Goal: Contribute content

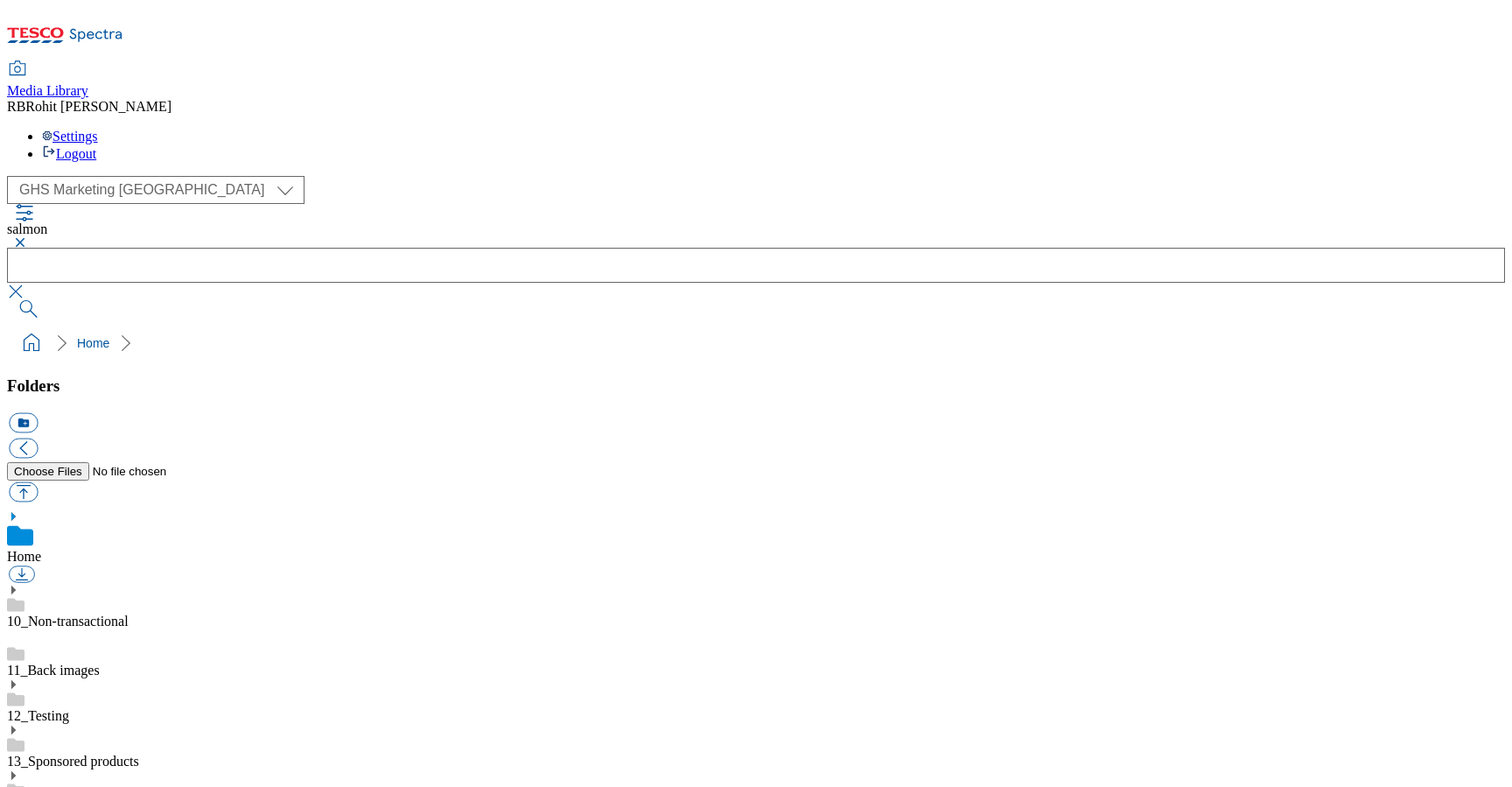
select select "flare-ghs-mktg"
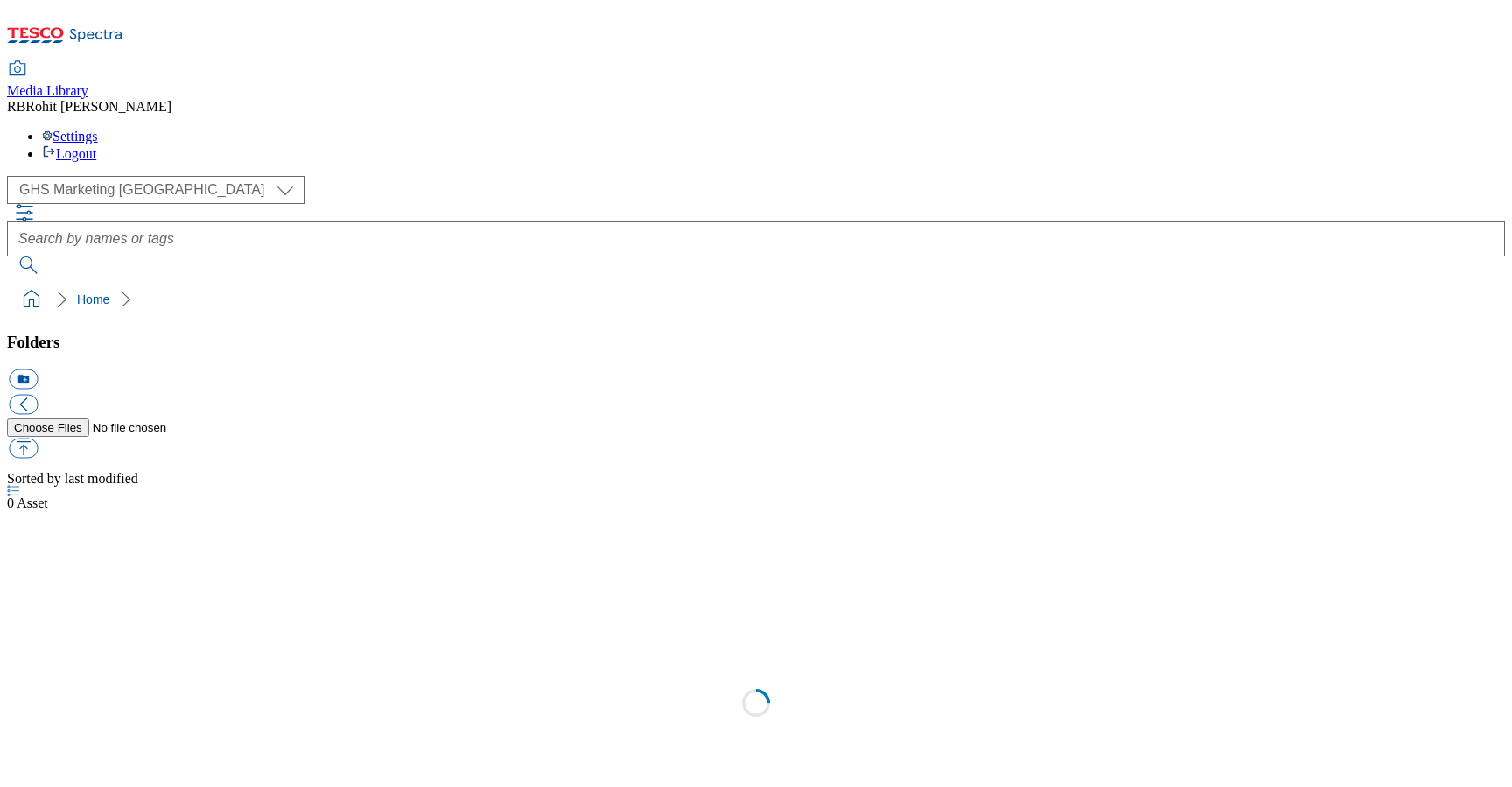
scroll to position [1, 0]
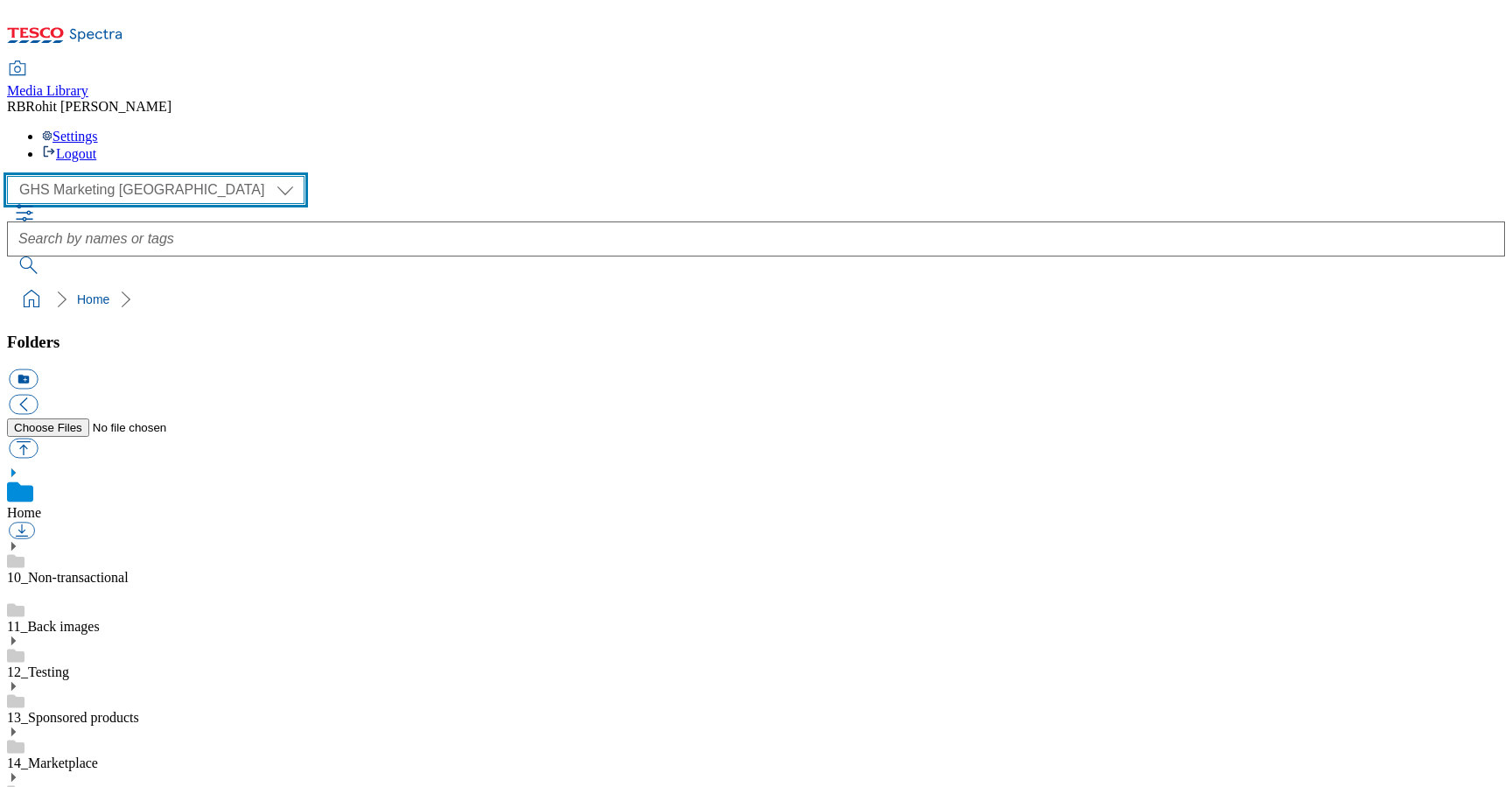
click at [144, 175] on select "Clubcard Marketing Clubcard ROI Dotcom UK GHS Marketing UK GHS ROI Realfood Tes…" at bounding box center [156, 189] width 298 height 28
select select "flare-ghs-roi"
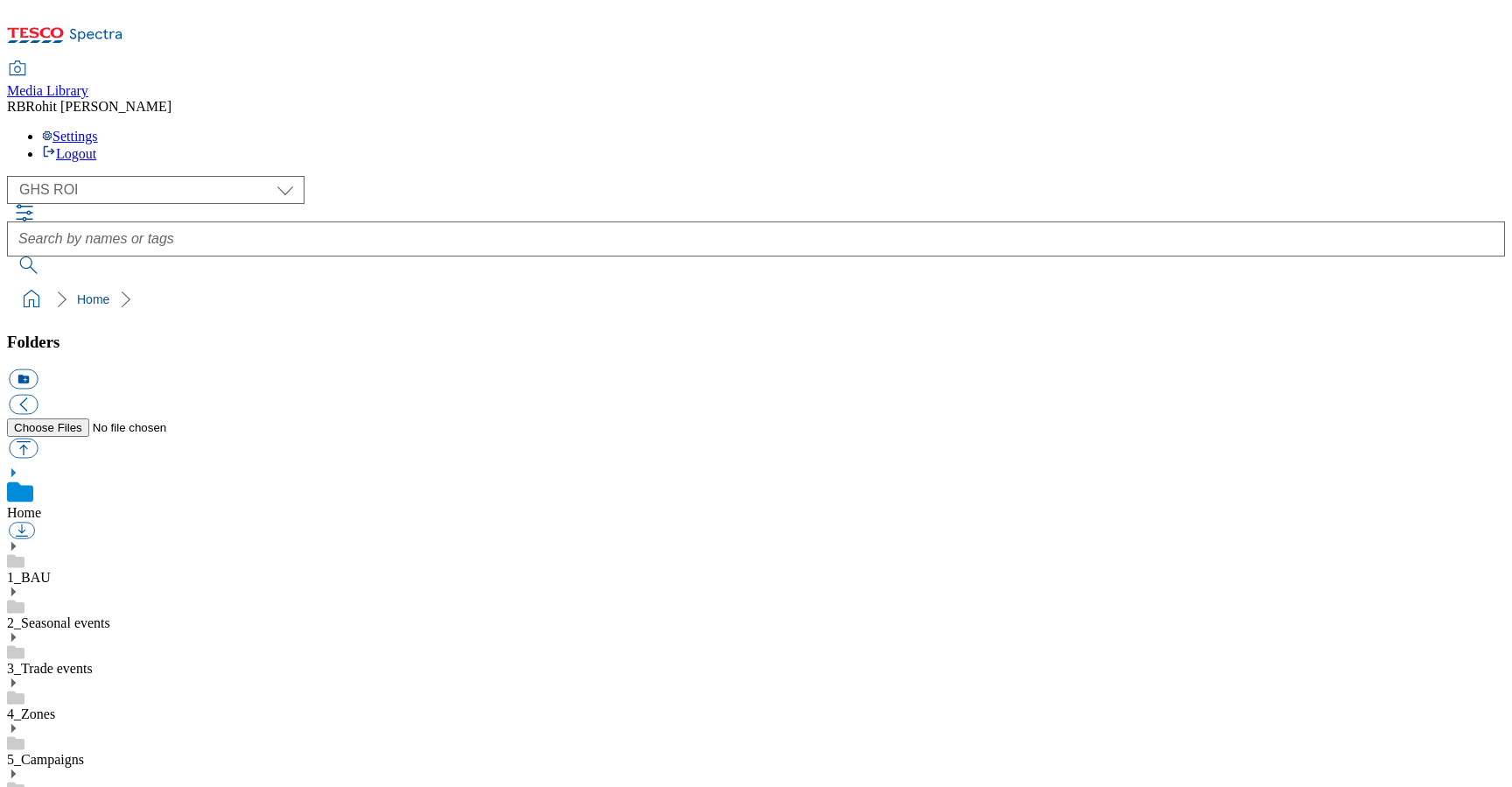
click at [55, 707] on link "4_Zones" at bounding box center [30, 713] width 48 height 15
click at [16, 659] on use at bounding box center [14, 663] width 4 height 9
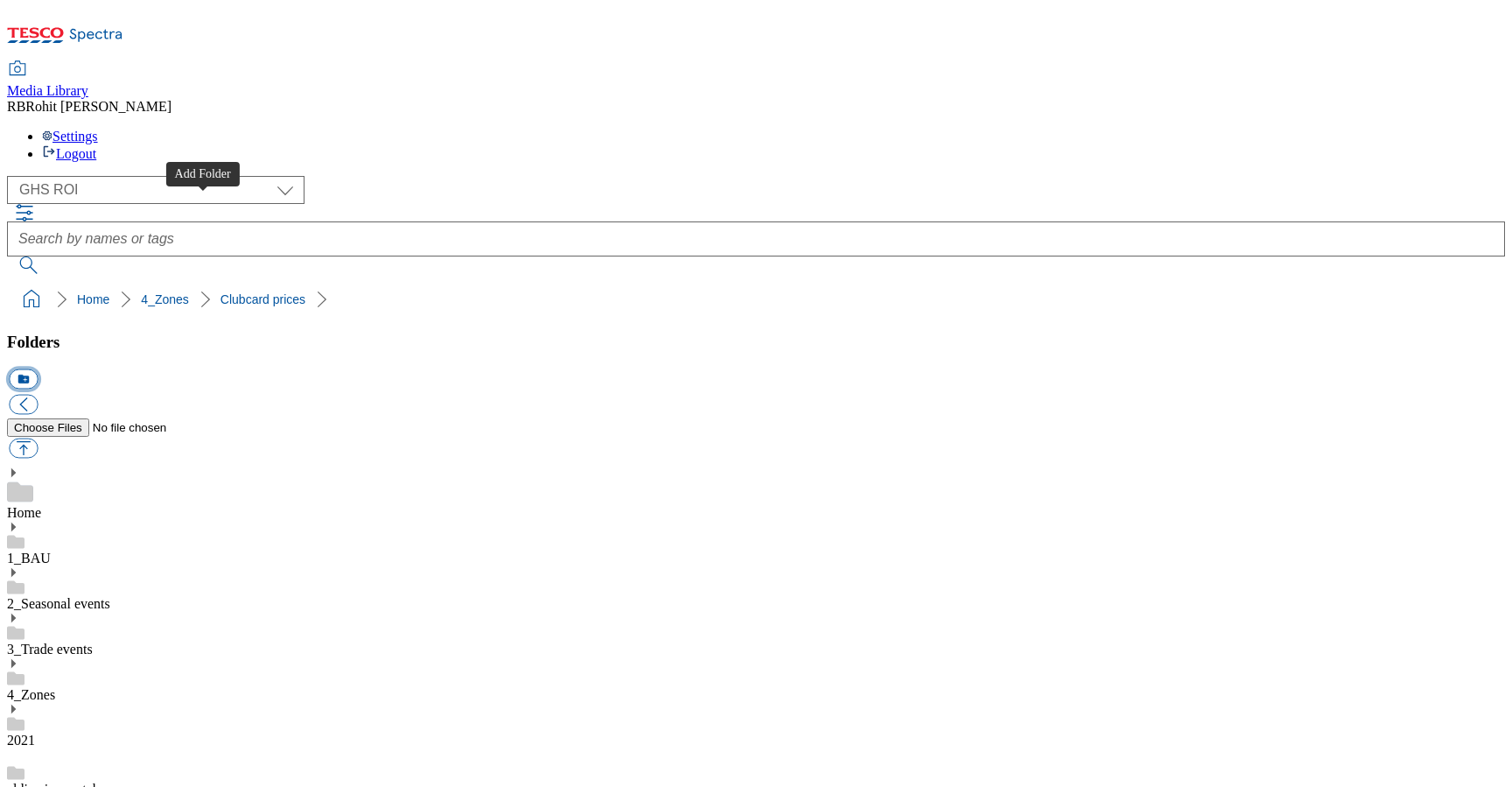
click at [37, 369] on button "icon_new_folder" at bounding box center [23, 379] width 28 height 21
type input "2527"
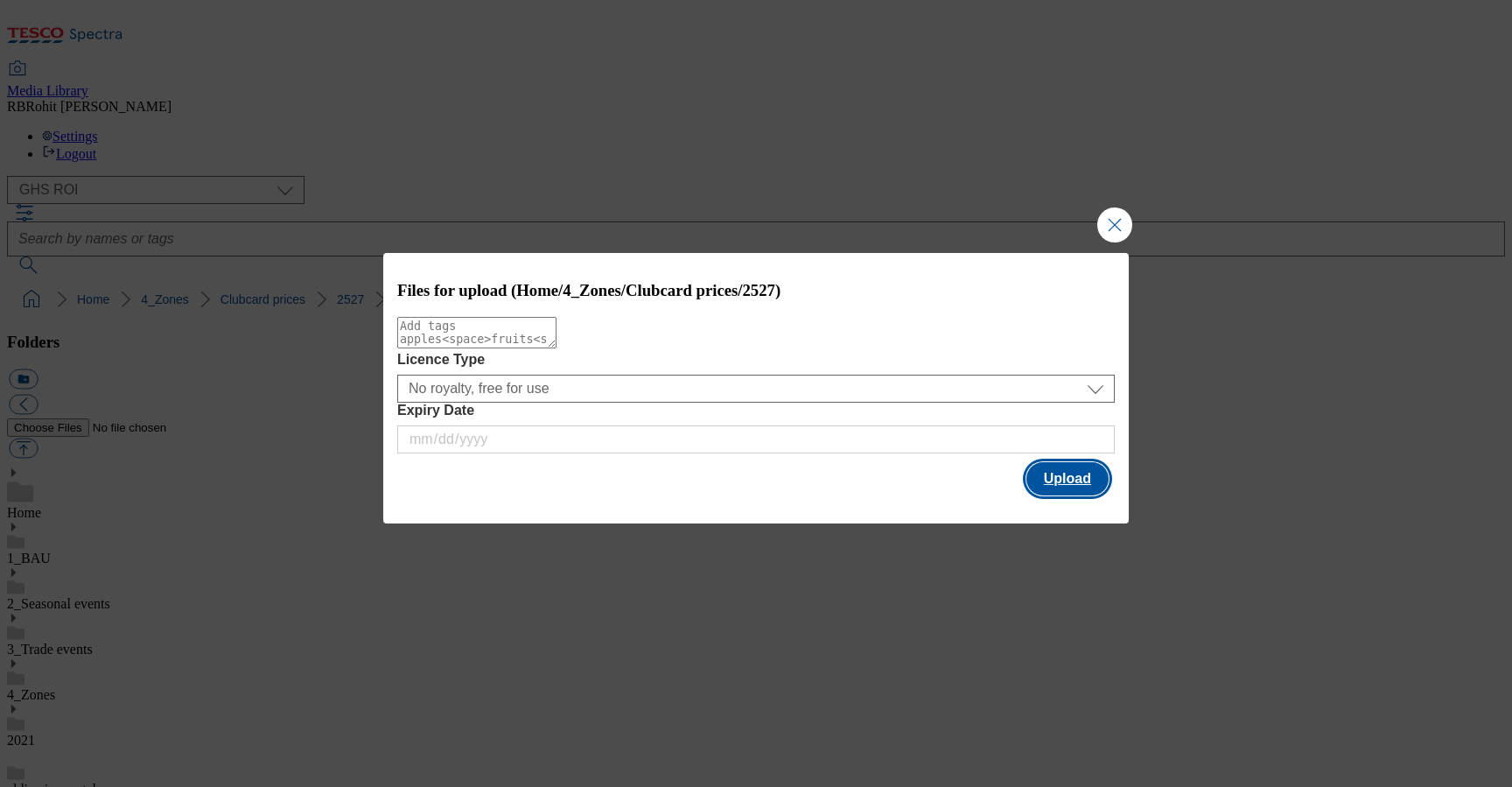
click at [1099, 476] on button "Upload" at bounding box center [1067, 478] width 82 height 33
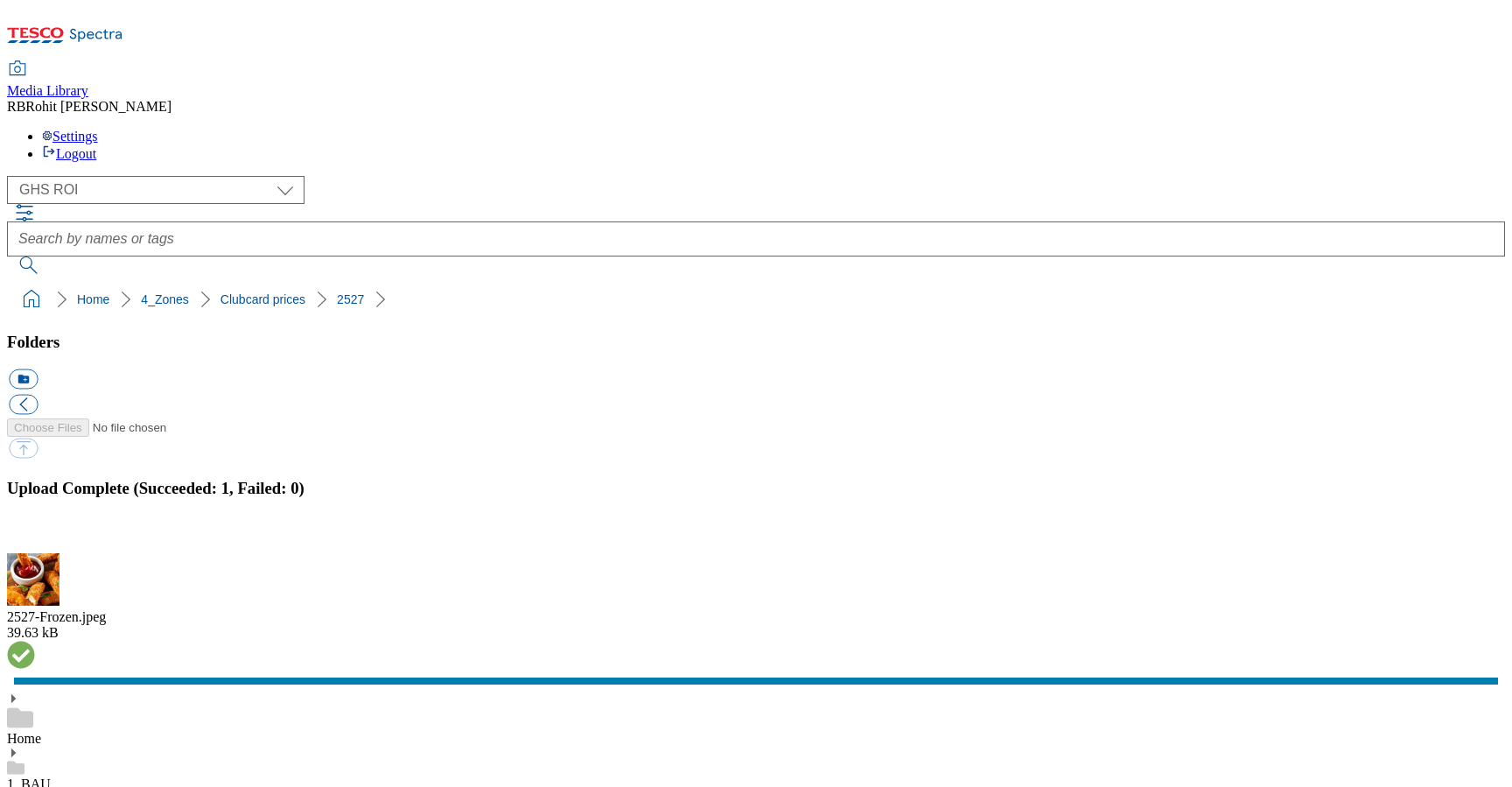
click at [35, 535] on button "button" at bounding box center [22, 543] width 26 height 17
